Goal: Task Accomplishment & Management: Manage account settings

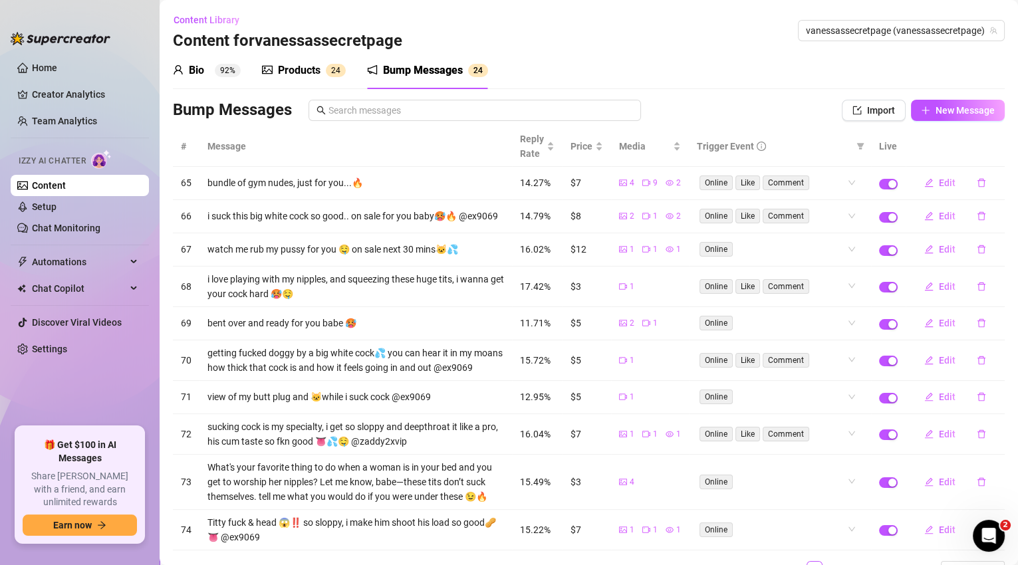
click at [294, 72] on div "Products" at bounding box center [299, 70] width 43 height 16
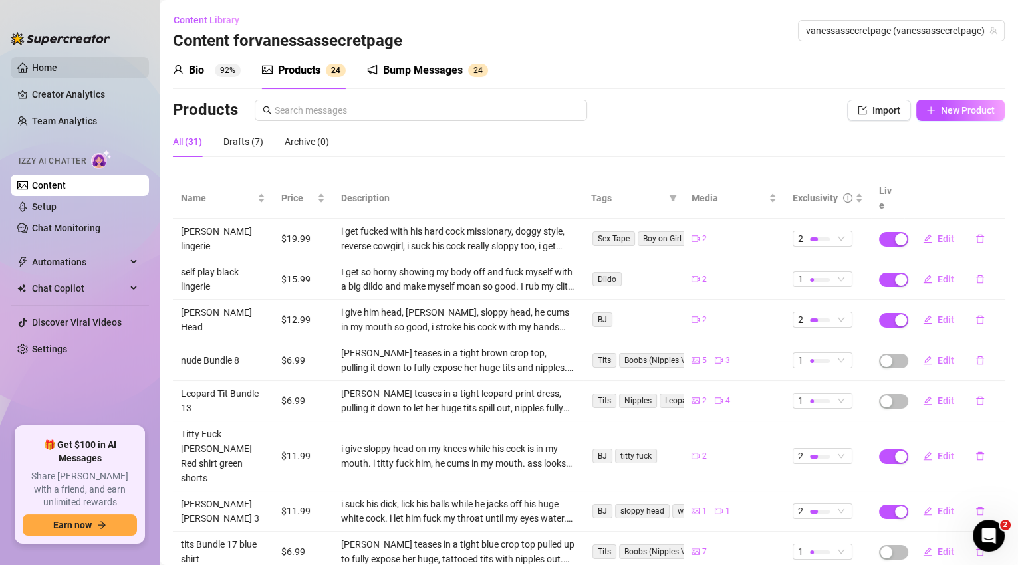
click at [57, 73] on link "Home" at bounding box center [44, 67] width 25 height 11
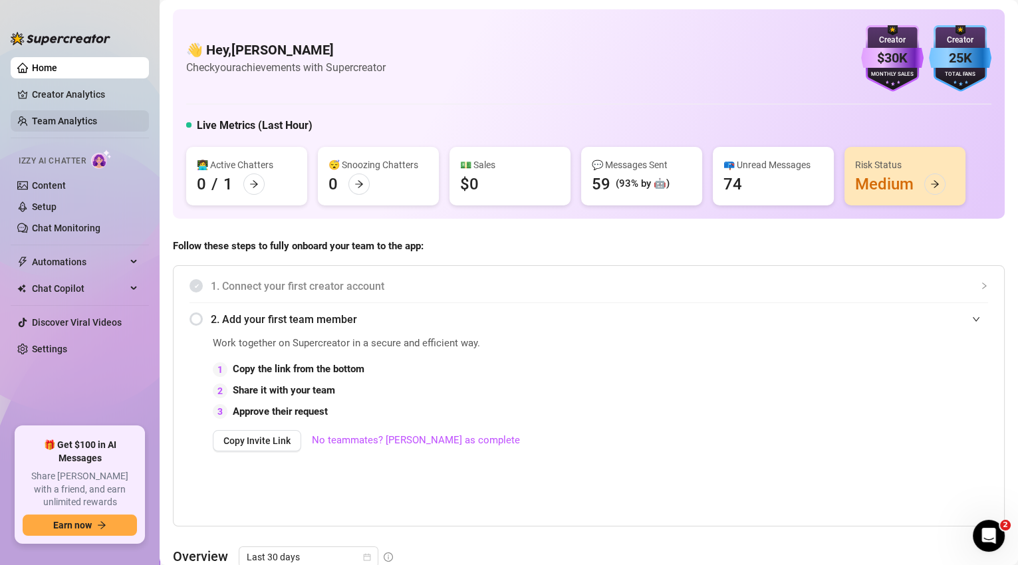
click at [80, 122] on link "Team Analytics" at bounding box center [64, 121] width 65 height 11
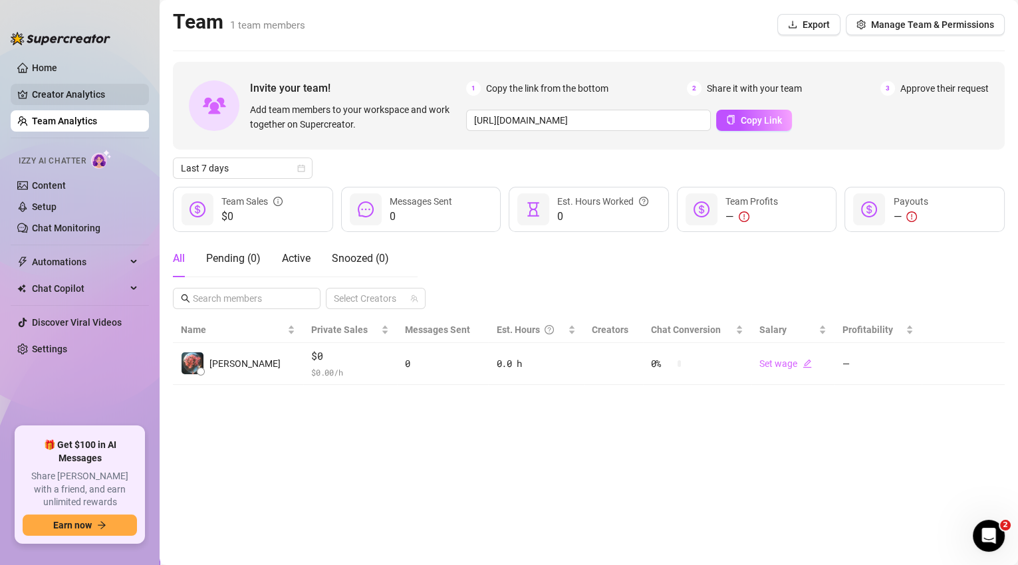
click at [98, 97] on link "Creator Analytics" at bounding box center [85, 94] width 106 height 21
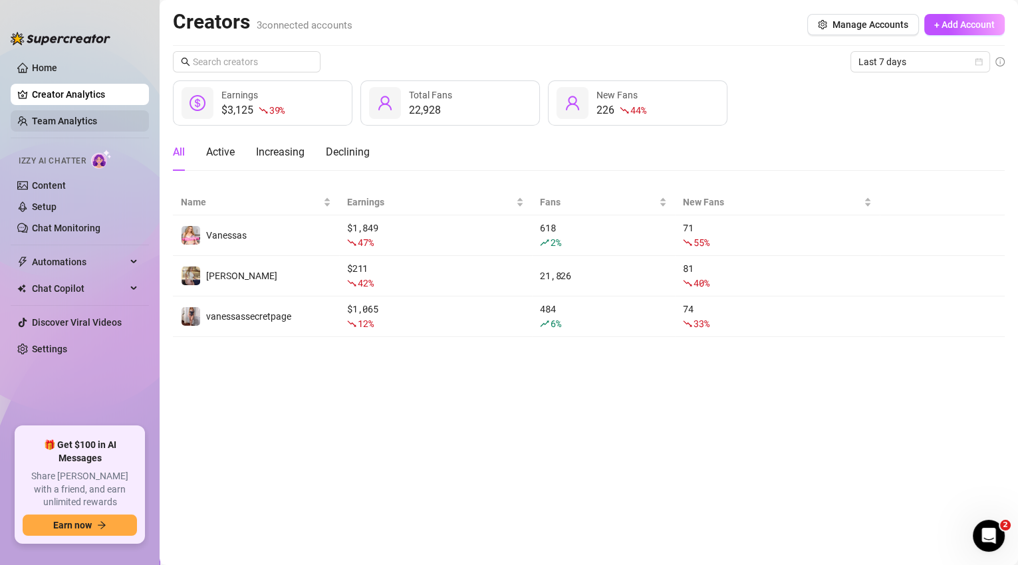
click at [97, 117] on link "Team Analytics" at bounding box center [64, 121] width 65 height 11
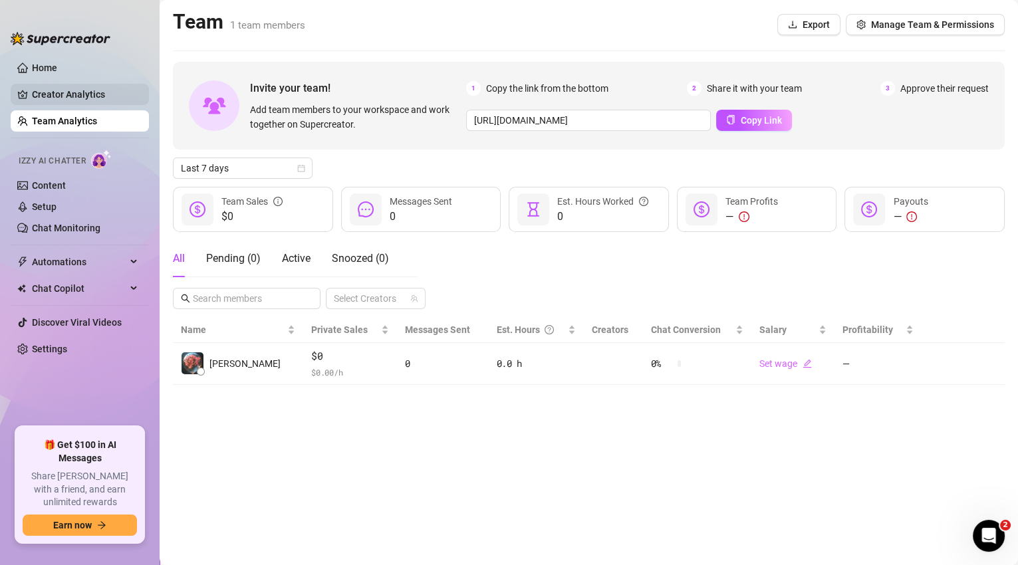
click at [107, 92] on link "Creator Analytics" at bounding box center [85, 94] width 106 height 21
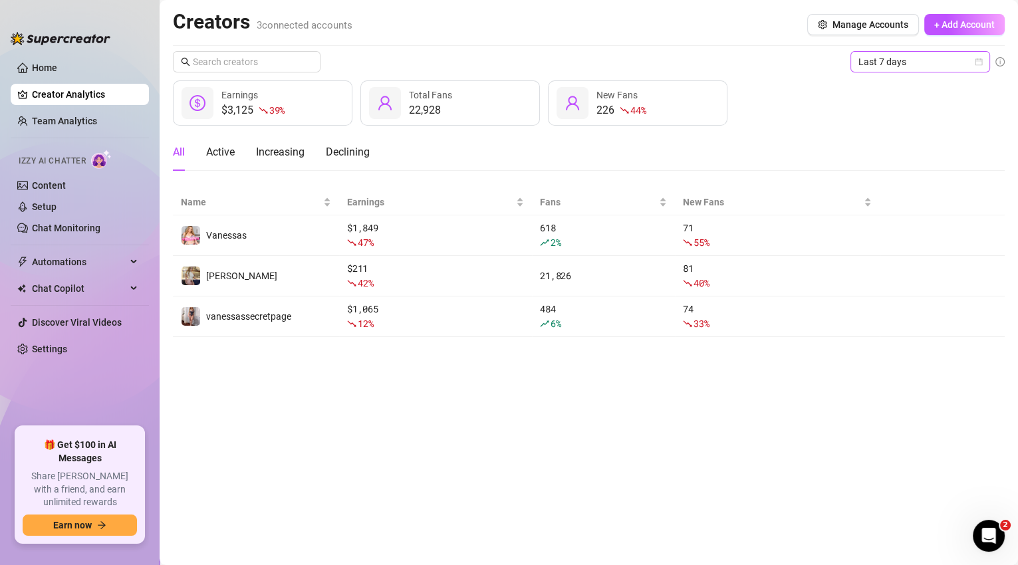
click at [884, 66] on span "Last 7 days" at bounding box center [920, 62] width 124 height 20
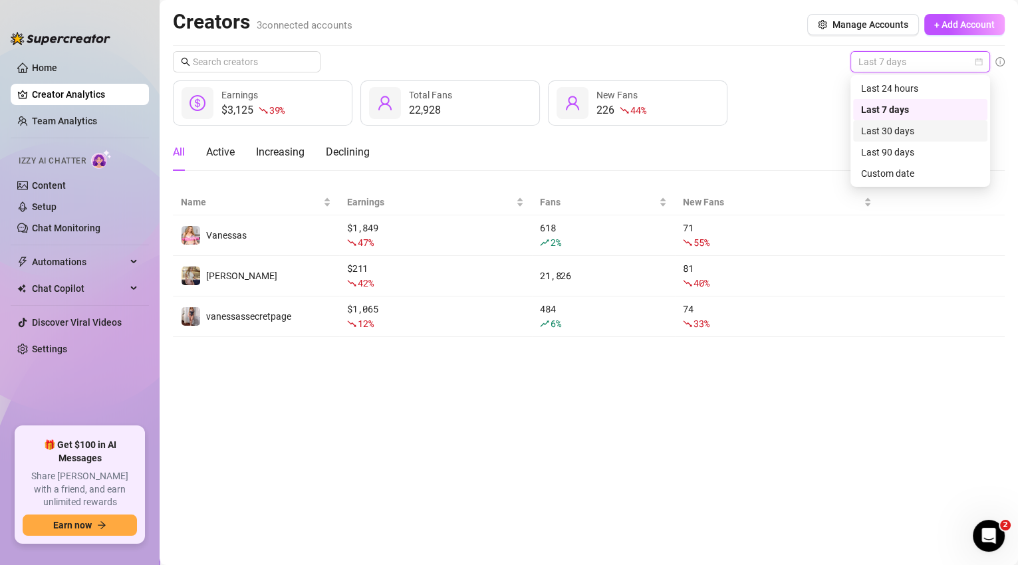
click at [888, 129] on div "Last 30 days" at bounding box center [920, 131] width 118 height 15
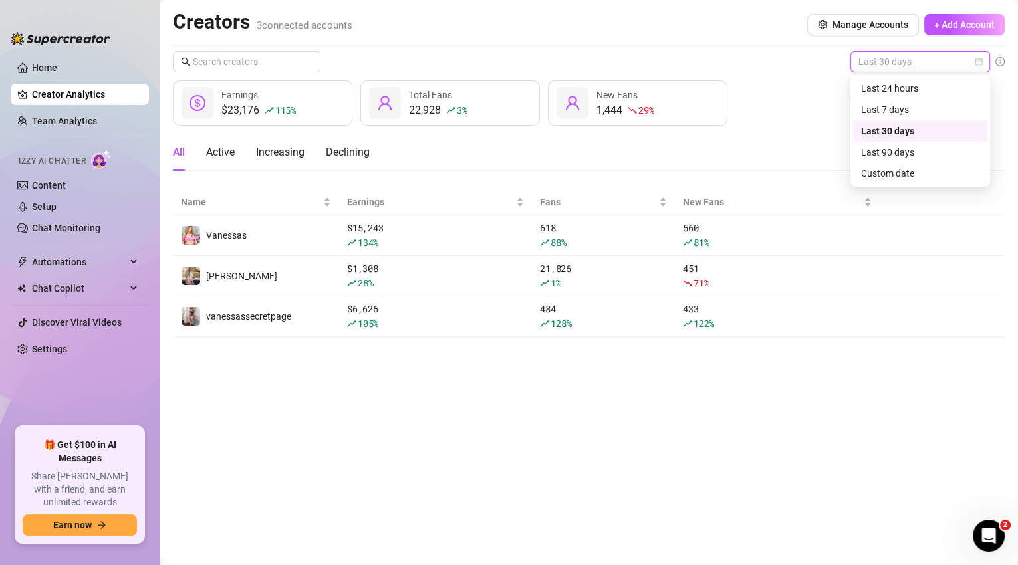
click at [898, 62] on span "Last 30 days" at bounding box center [920, 62] width 124 height 20
click at [891, 111] on div "Last 7 days" at bounding box center [920, 109] width 118 height 15
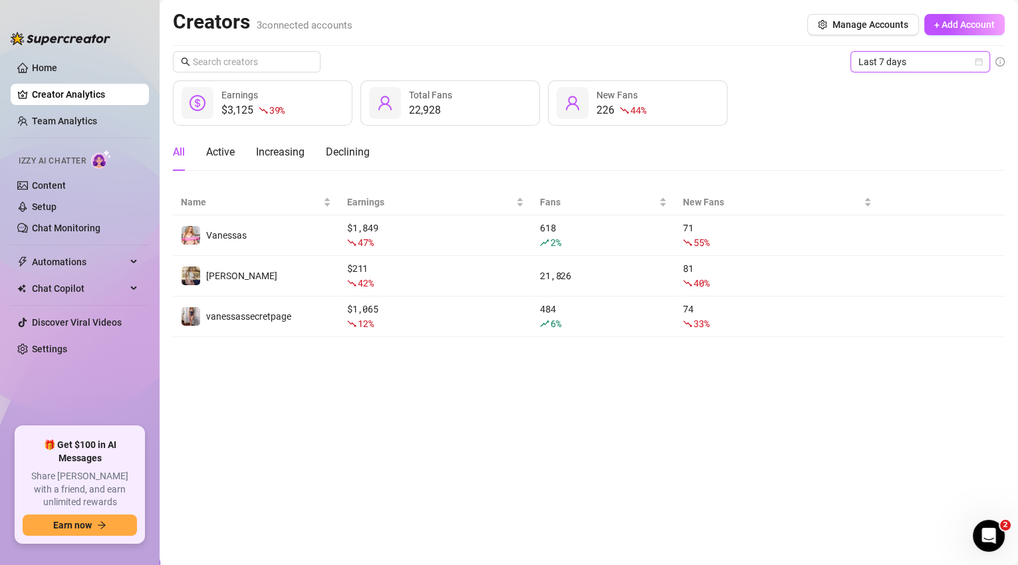
click at [892, 60] on span "Last 7 days" at bounding box center [920, 62] width 124 height 20
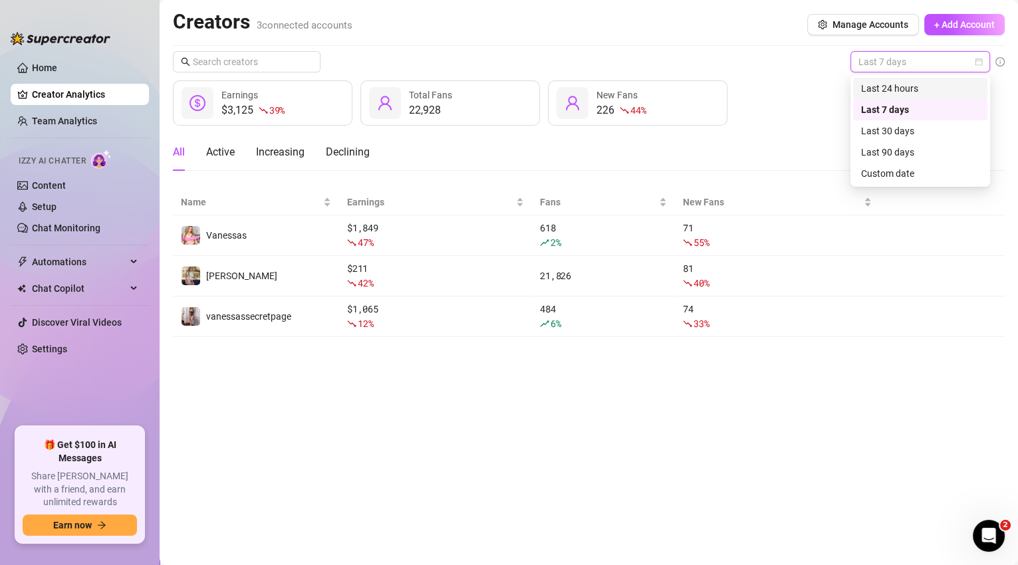
click at [881, 90] on div "Last 24 hours" at bounding box center [920, 88] width 118 height 15
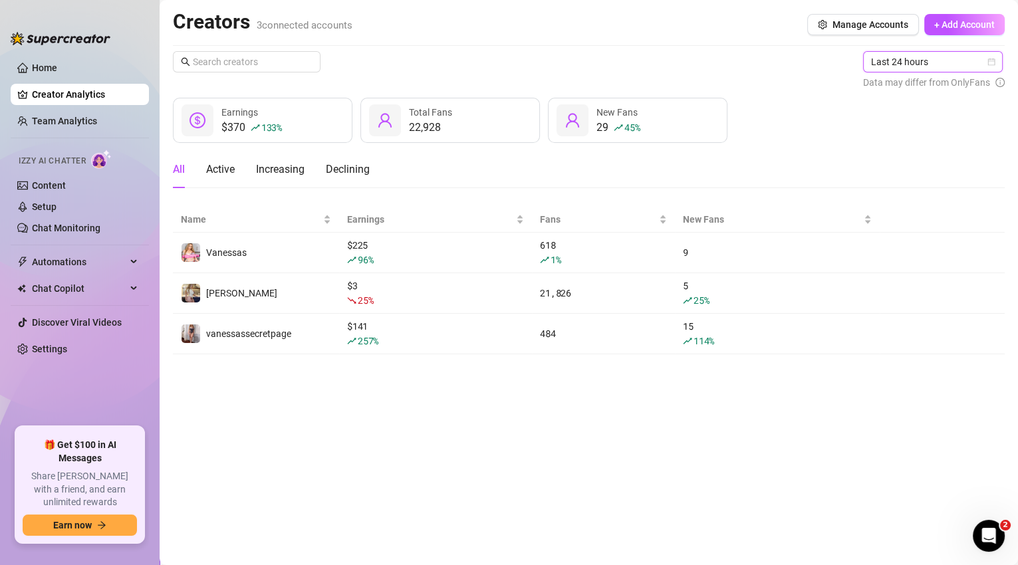
click at [885, 67] on span "Last 24 hours" at bounding box center [933, 62] width 124 height 20
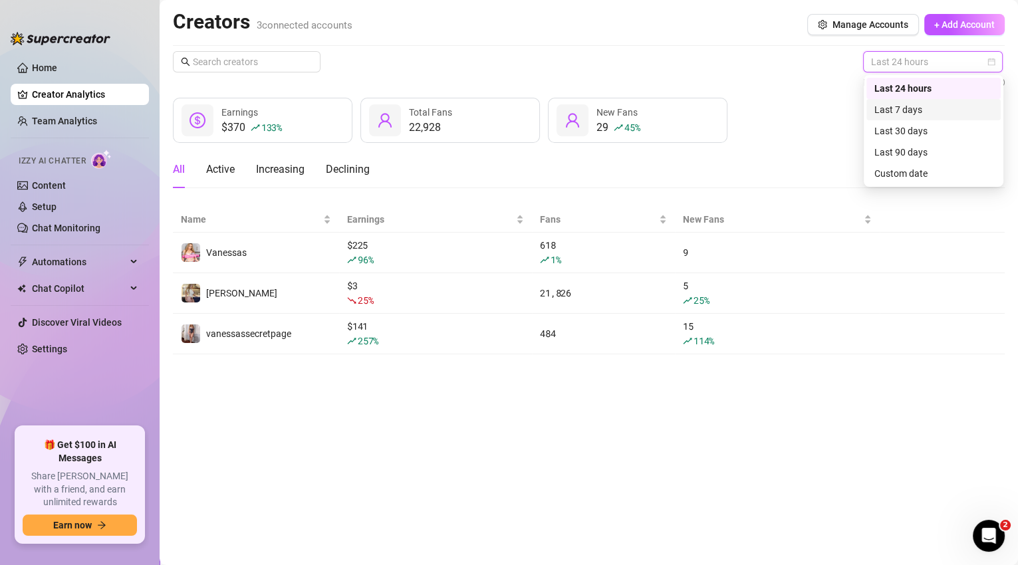
click at [883, 108] on div "Last 7 days" at bounding box center [933, 109] width 118 height 15
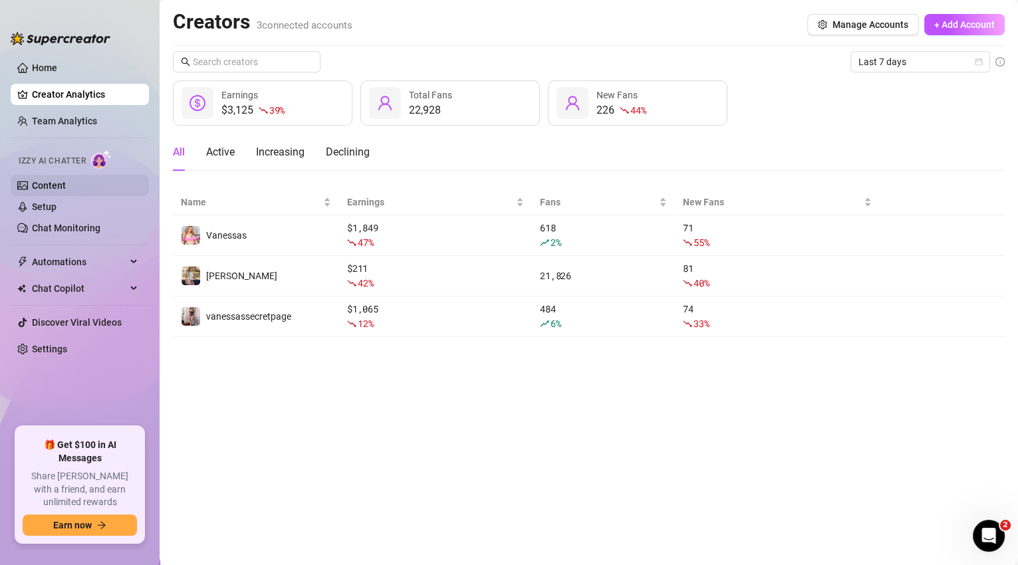
click at [60, 185] on link "Content" at bounding box center [49, 185] width 34 height 11
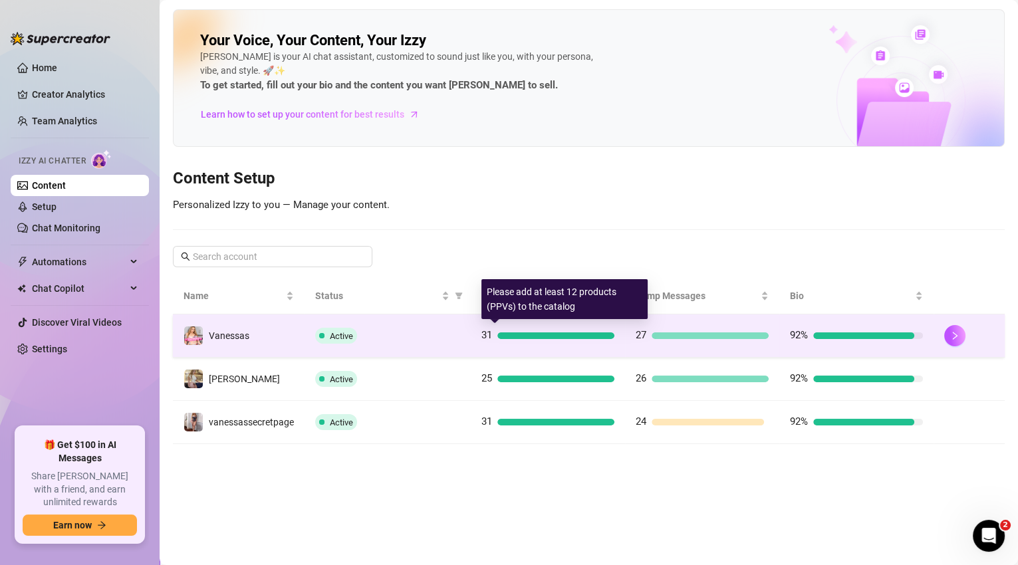
click at [589, 332] on div at bounding box center [555, 335] width 117 height 7
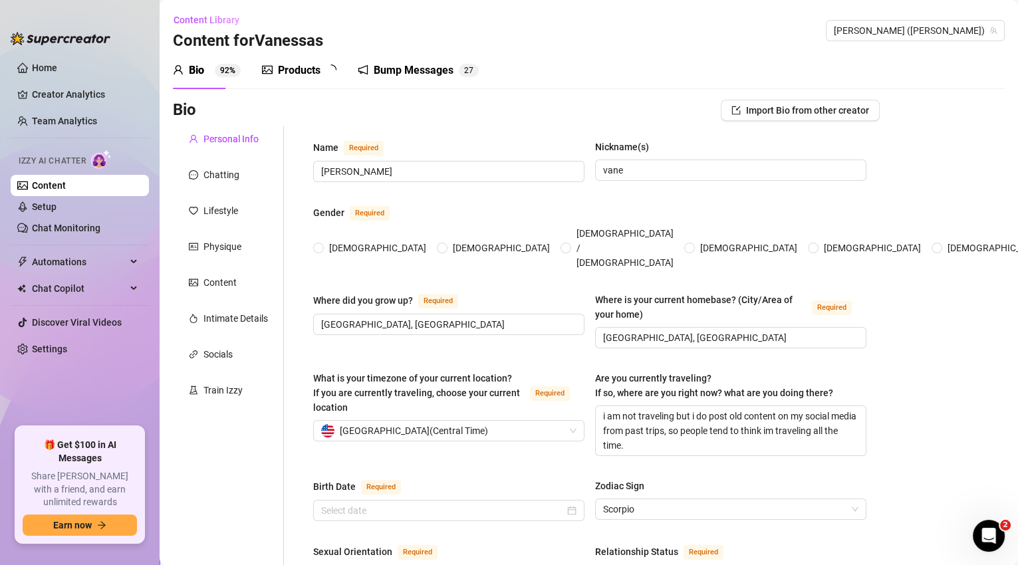
type input "[PERSON_NAME]"
type input "vane"
type input "[GEOGRAPHIC_DATA], [GEOGRAPHIC_DATA]"
type textarea "i am not traveling but i do post old content on my social media from past trips…"
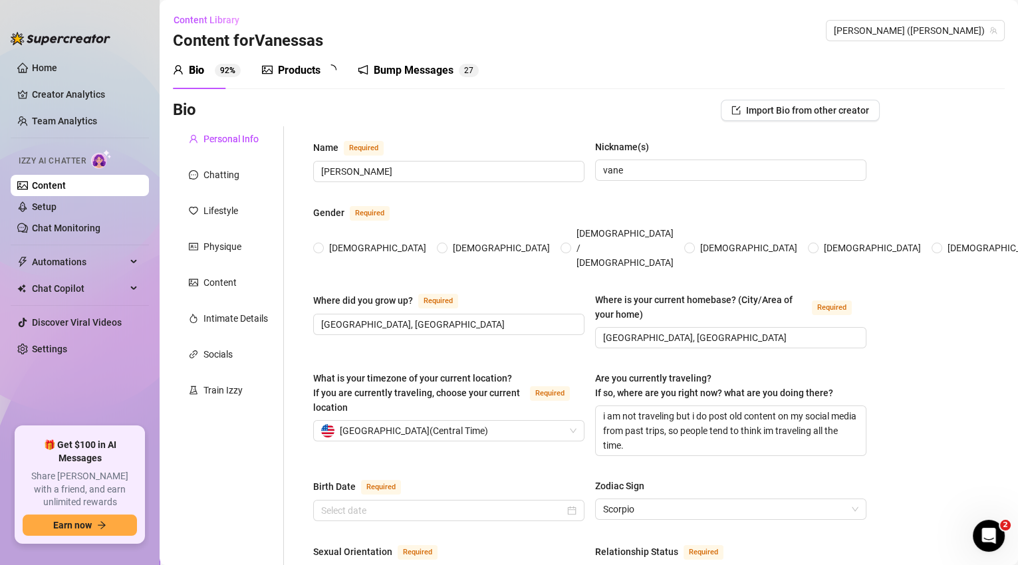
type input "straight"
type input "single"
type input "1 brother and 1 sister"
type input "2 boys"
type input "3 cats that are mainecoons and 1 yorkie dog"
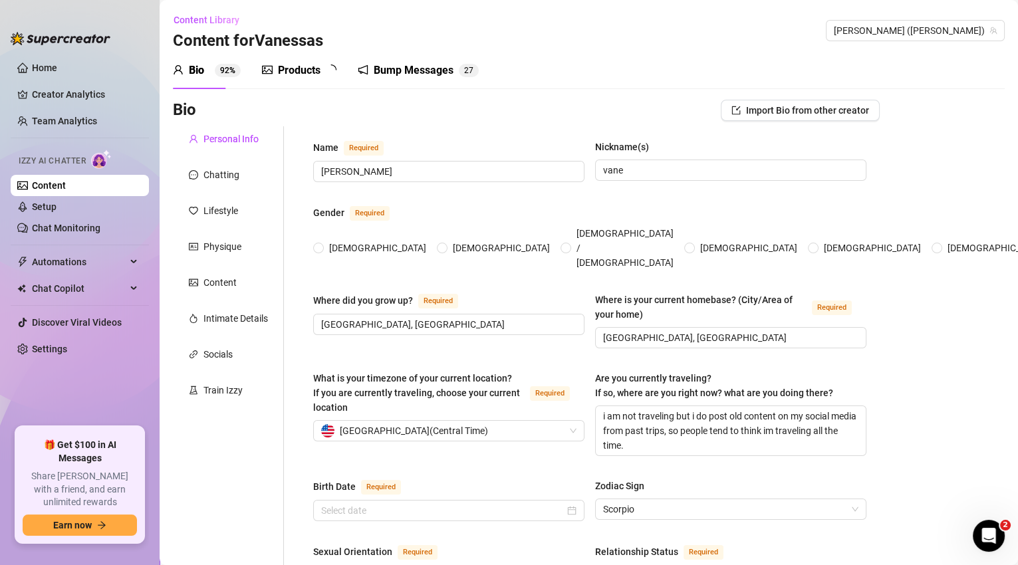
type input "content creator"
type input "waitress, restaurant manager"
type input "college"
type textarea "i want to one day open up a salon suite where people rent out salon spaces to w…"
type textarea "i love to cook, [PERSON_NAME], i love spicy food. i love to travel. i like to f…"
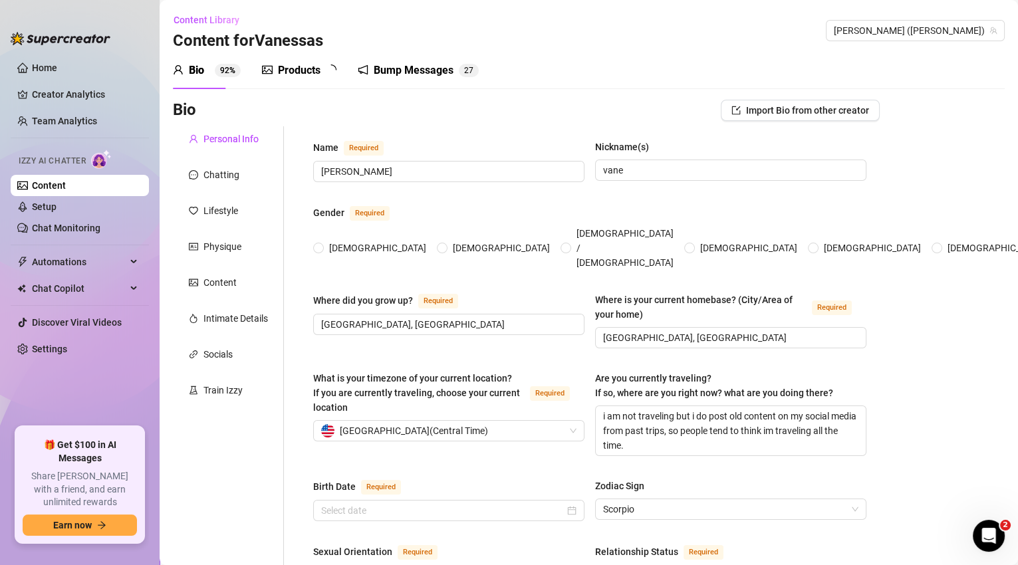
type textarea "my boobs are gummy bear implants and they are nice and soft, I'm size 38I in br…"
radio input "true"
type input "[DATE]"
click at [452, 77] on div "Bump Messages" at bounding box center [423, 70] width 80 height 16
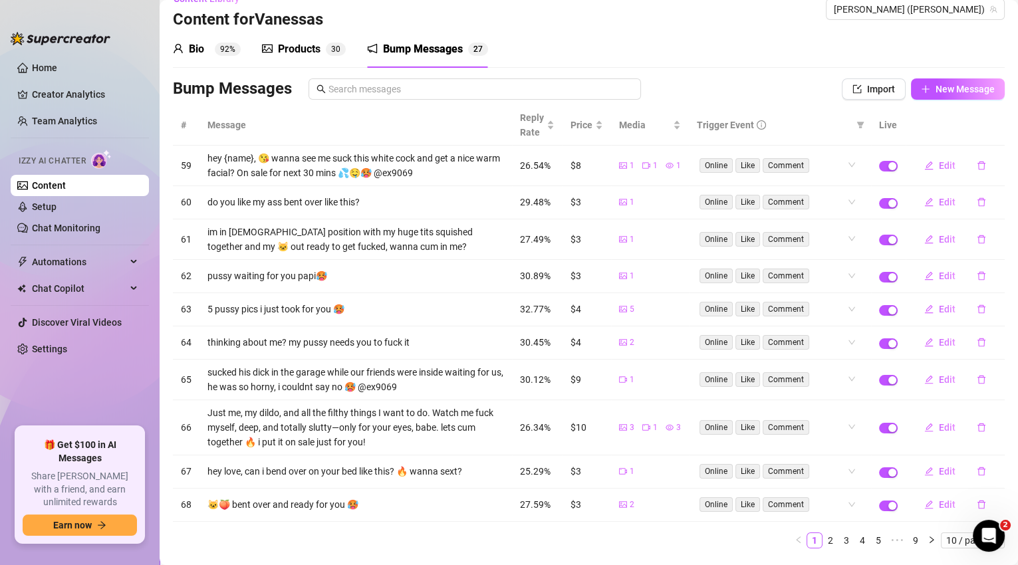
scroll to position [51, 0]
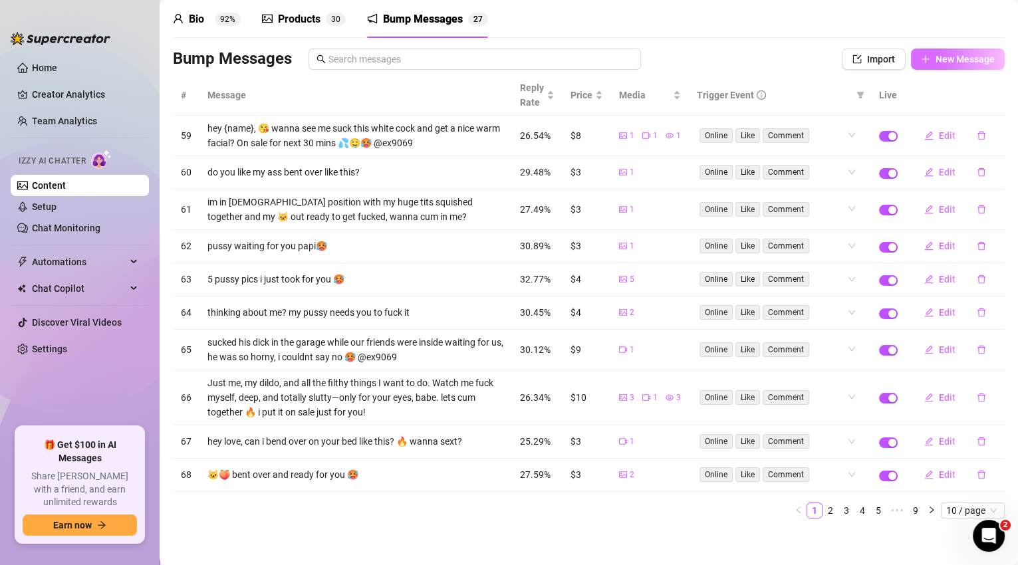
click at [937, 61] on span "New Message" at bounding box center [964, 59] width 59 height 11
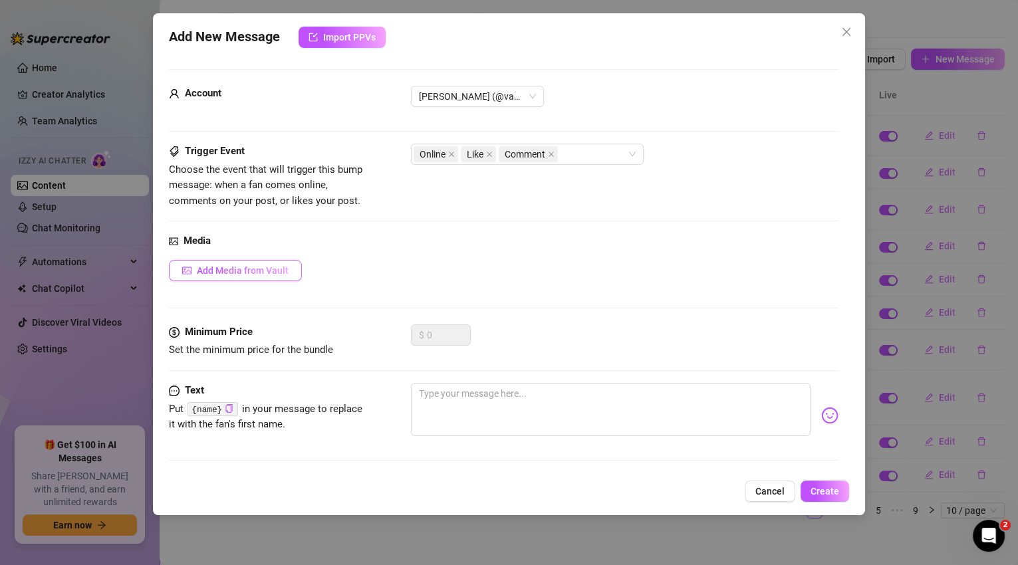
click at [272, 263] on button "Add Media from Vault" at bounding box center [235, 270] width 133 height 21
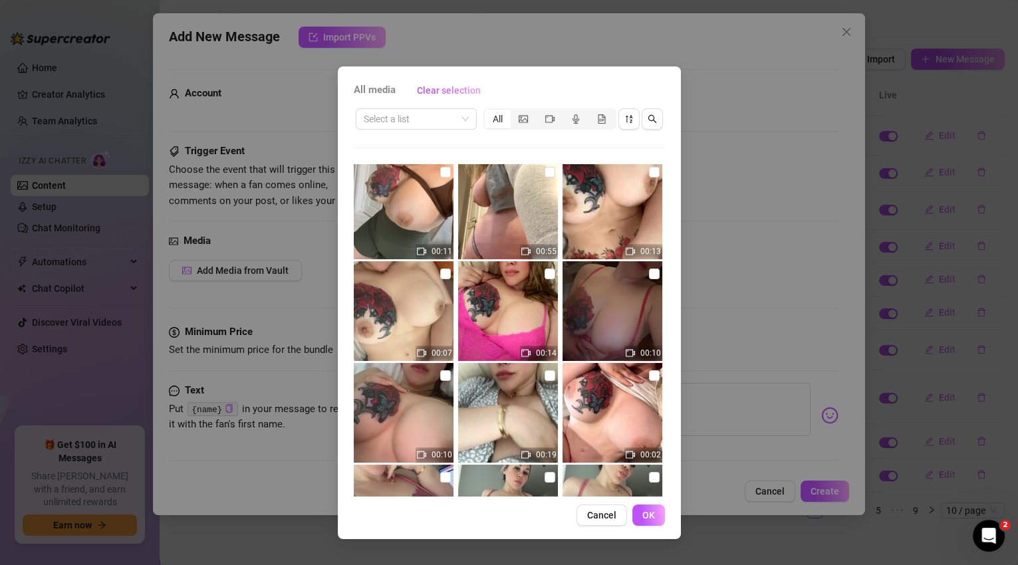
scroll to position [921, 0]
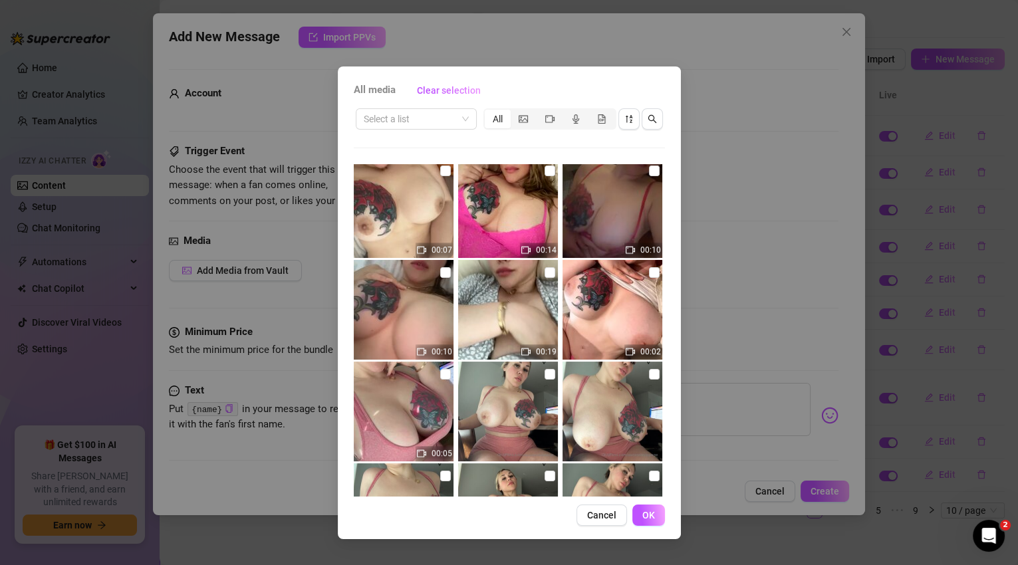
click at [598, 513] on span "Cancel" at bounding box center [601, 515] width 29 height 11
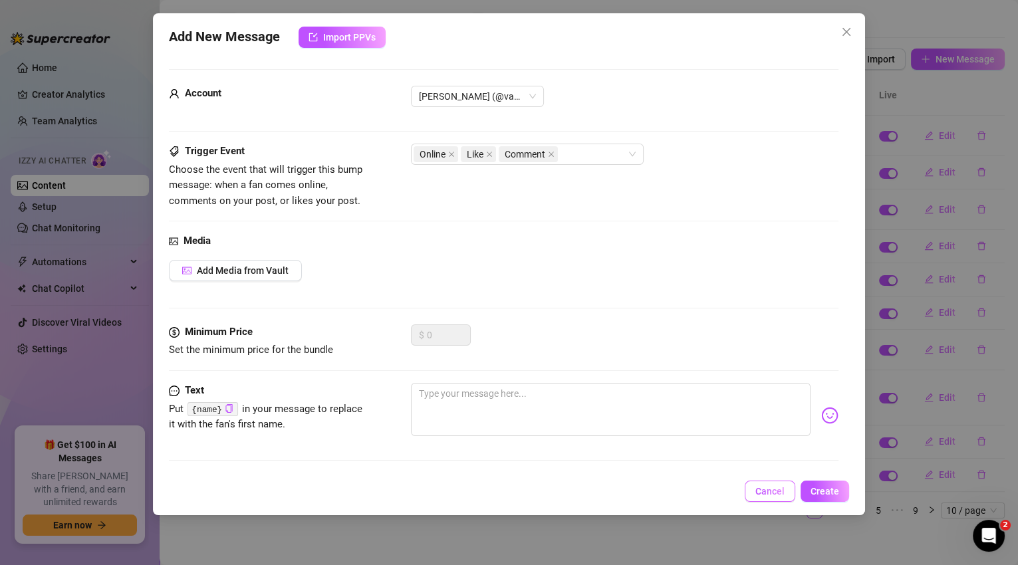
click at [773, 487] on span "Cancel" at bounding box center [769, 491] width 29 height 11
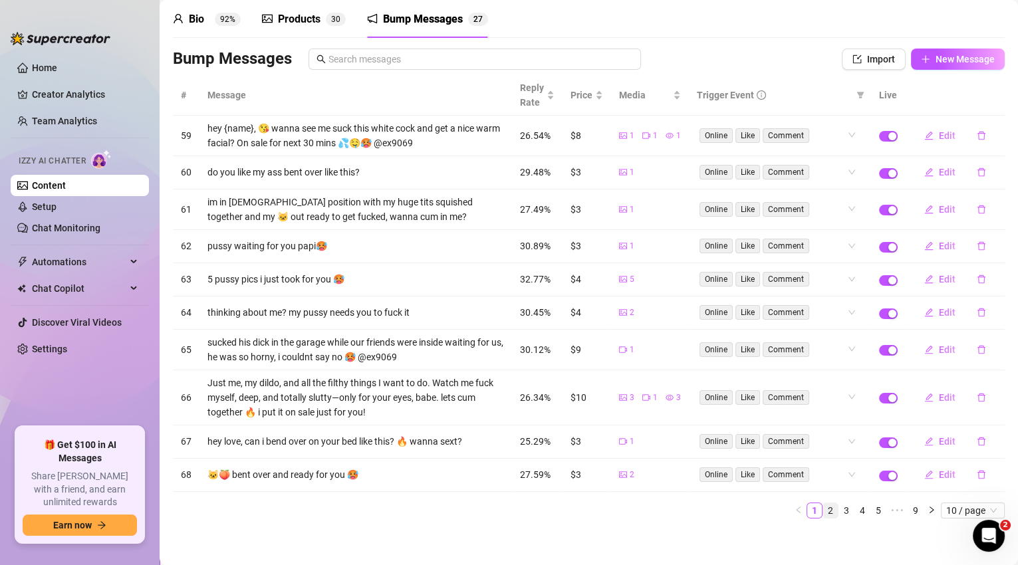
click at [823, 507] on link "2" at bounding box center [830, 510] width 15 height 15
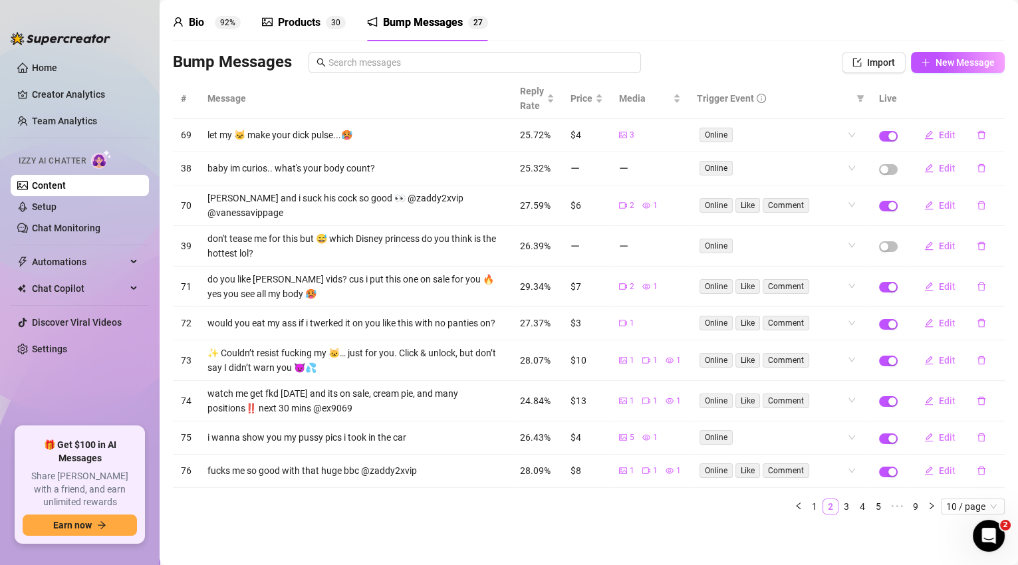
scroll to position [37, 0]
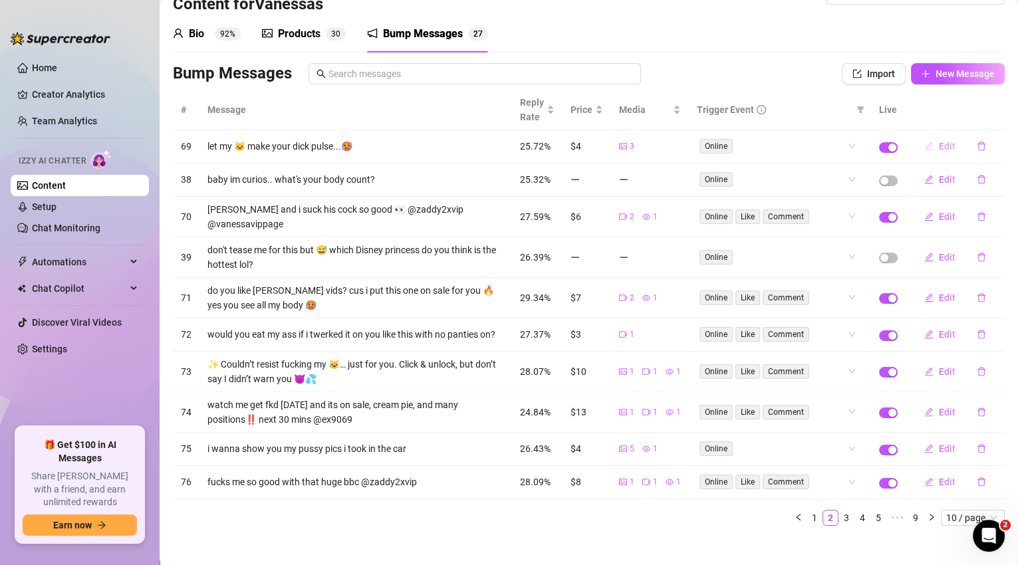
click at [939, 148] on span "Edit" at bounding box center [947, 146] width 17 height 11
type textarea "let my 🐱 make your dick pulse...🥵"
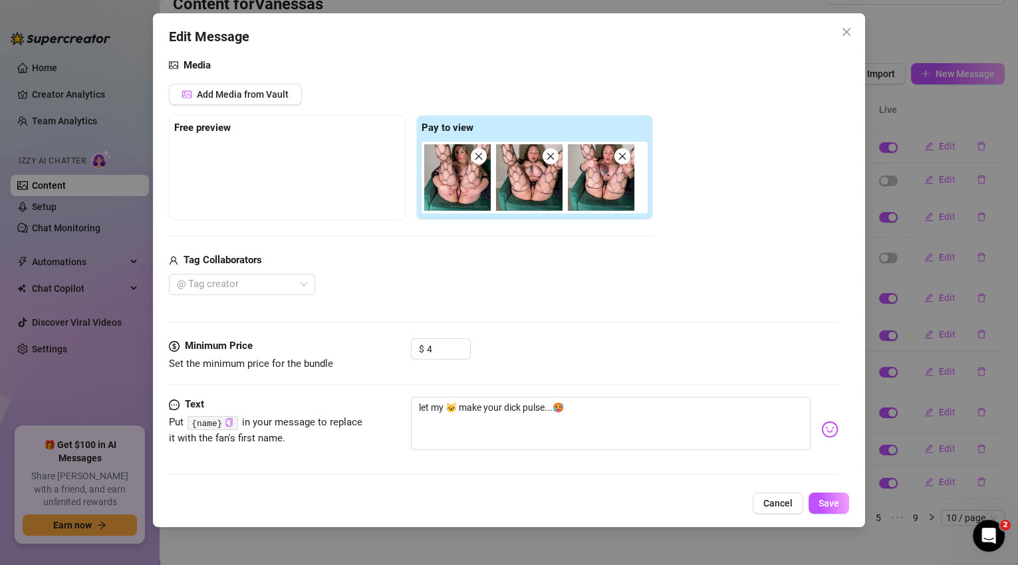
scroll to position [176, 0]
type input "5"
click at [470, 340] on span "Increase Value" at bounding box center [470, 344] width 1 height 10
drag, startPoint x: 841, startPoint y: 499, endPoint x: 834, endPoint y: 495, distance: 7.4
click at [840, 499] on button "Save" at bounding box center [828, 503] width 41 height 21
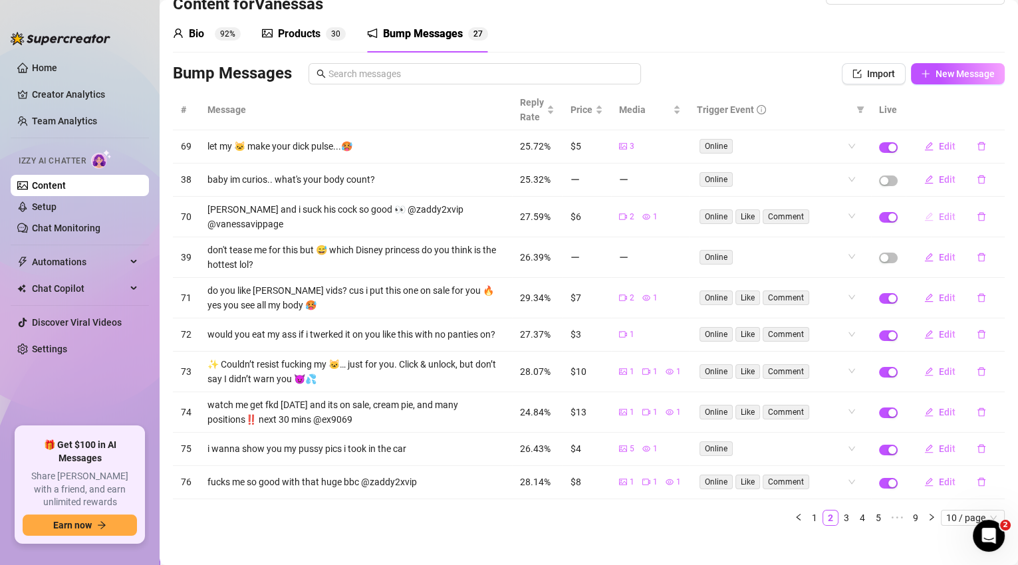
click at [944, 211] on span "Edit" at bounding box center [947, 216] width 17 height 11
type textarea "[PERSON_NAME] and i suck his cock so good 👀 @zaddy2xvip @vanessavippage"
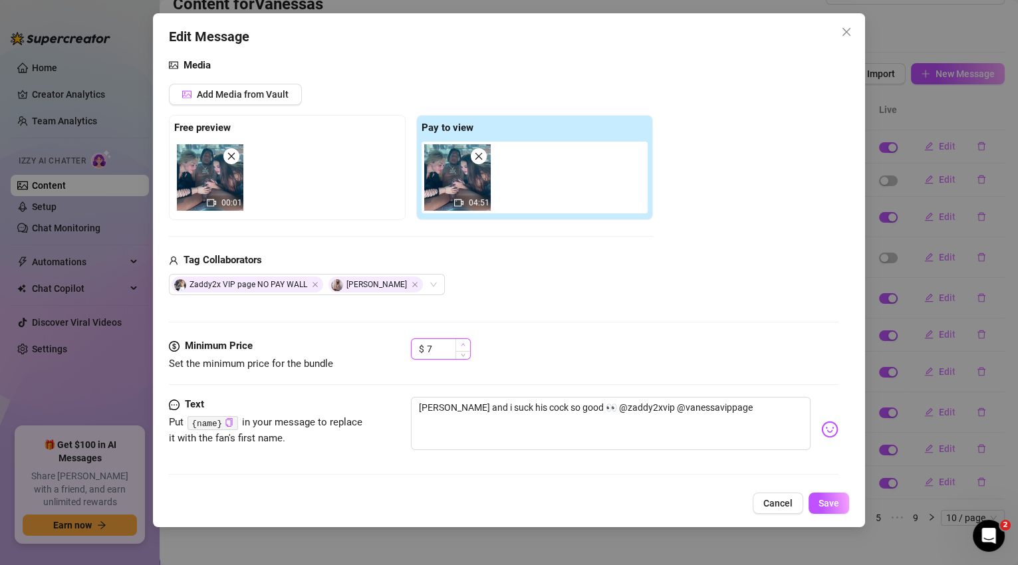
click at [463, 344] on icon "up" at bounding box center [463, 344] width 5 height 5
click at [463, 344] on icon "up" at bounding box center [463, 345] width 4 height 3
type input "10"
click at [463, 344] on icon "up" at bounding box center [463, 345] width 4 height 3
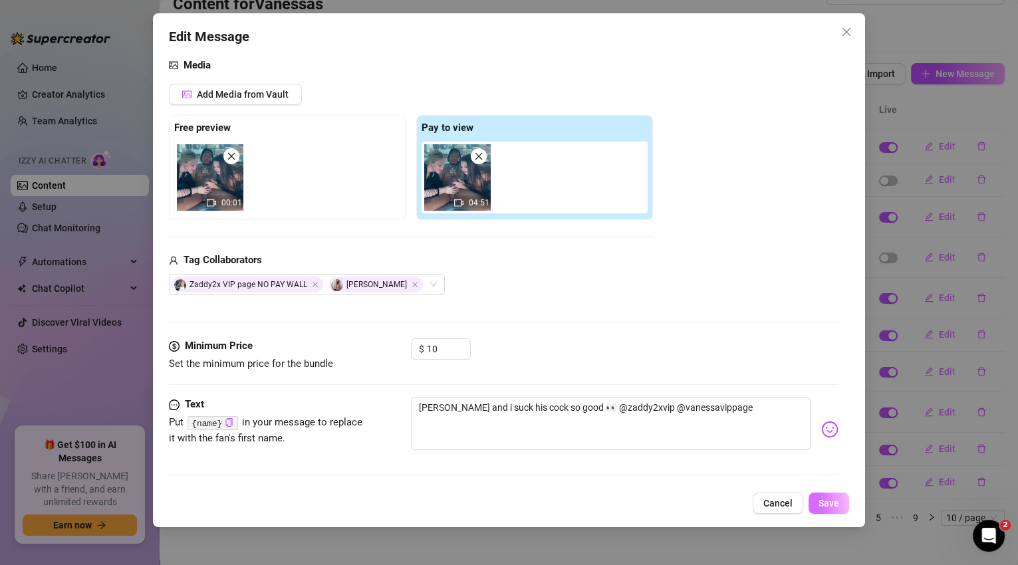
click at [820, 503] on span "Save" at bounding box center [828, 503] width 21 height 11
